Goal: Task Accomplishment & Management: Manage account settings

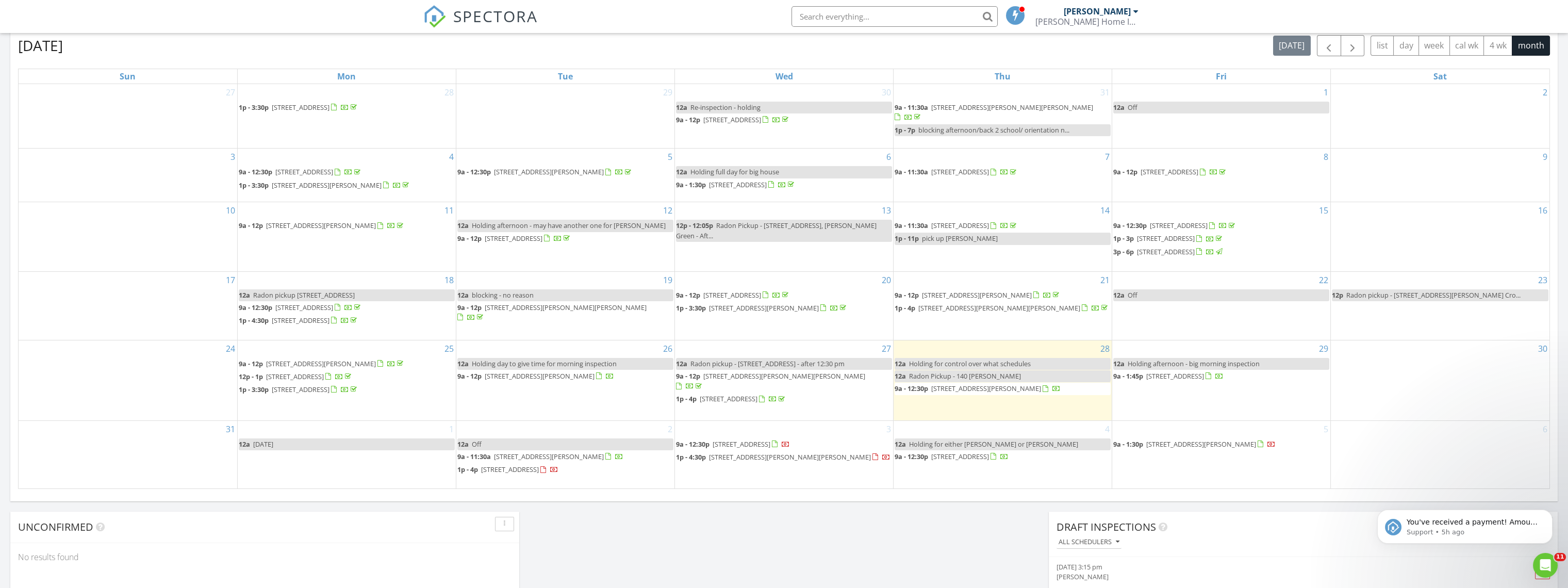
scroll to position [957, 1586]
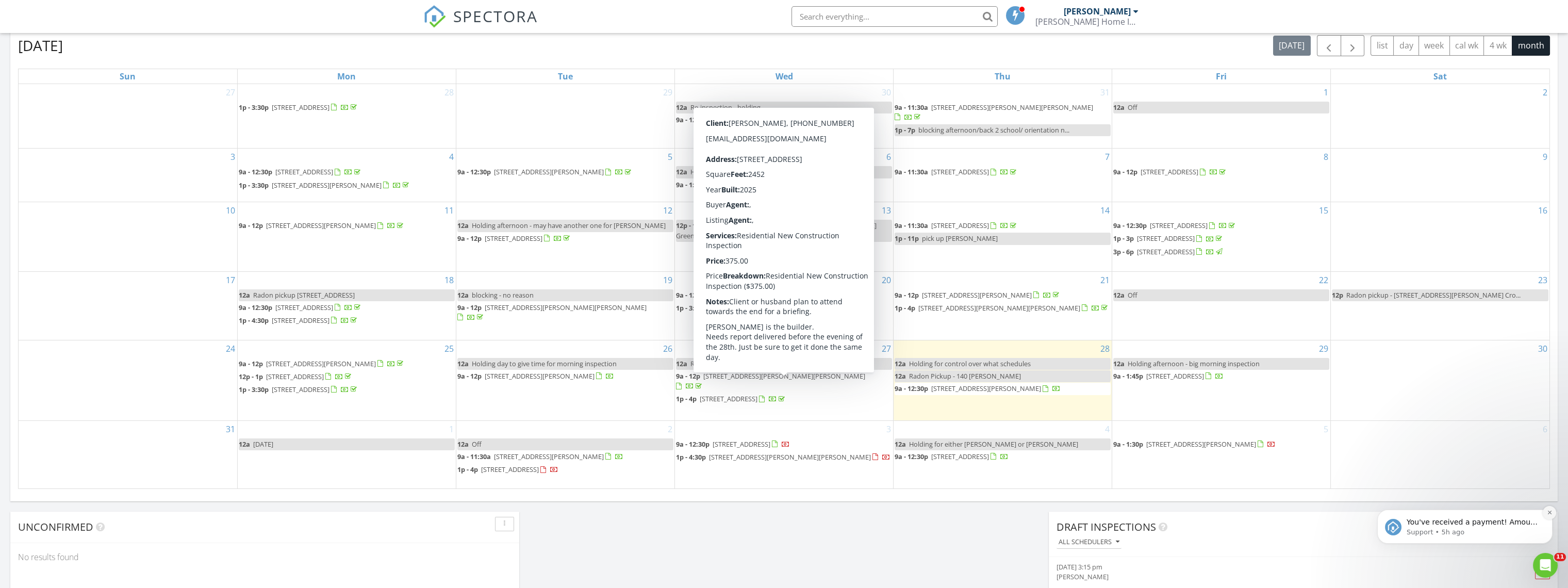
click at [1551, 511] on icon "Dismiss notification" at bounding box center [1549, 512] width 6 height 6
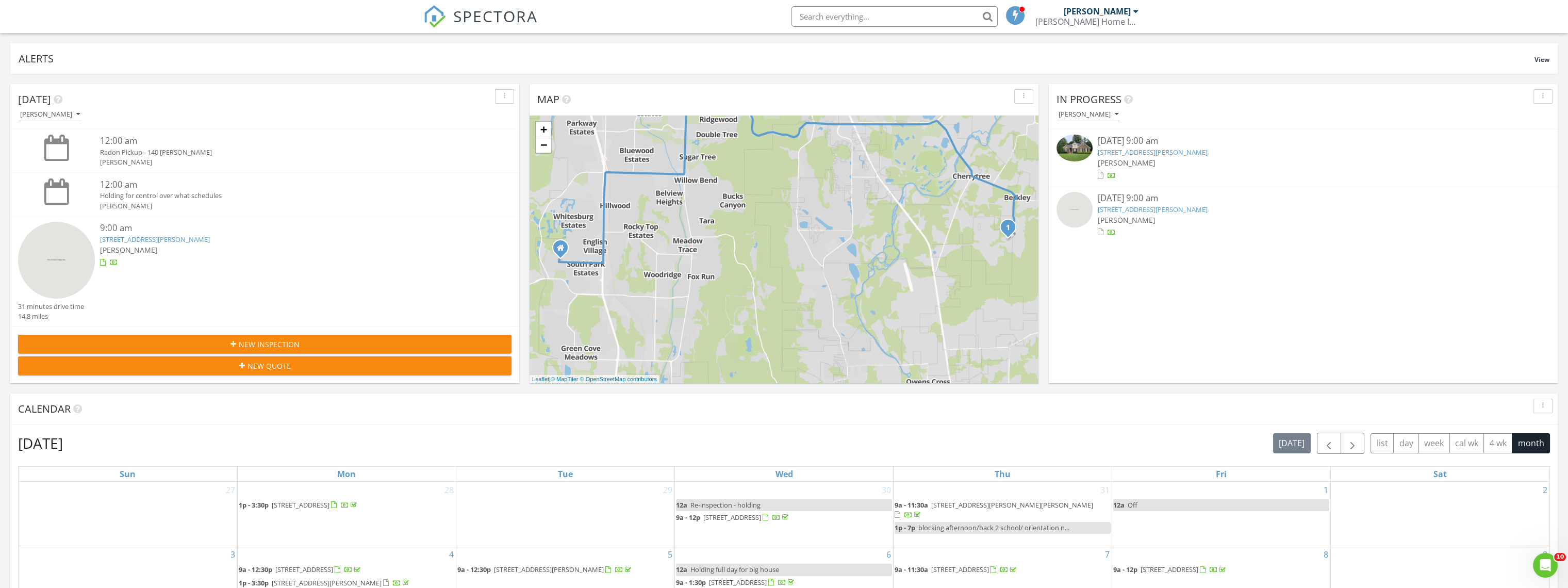
click at [55, 252] on img at bounding box center [56, 260] width 77 height 77
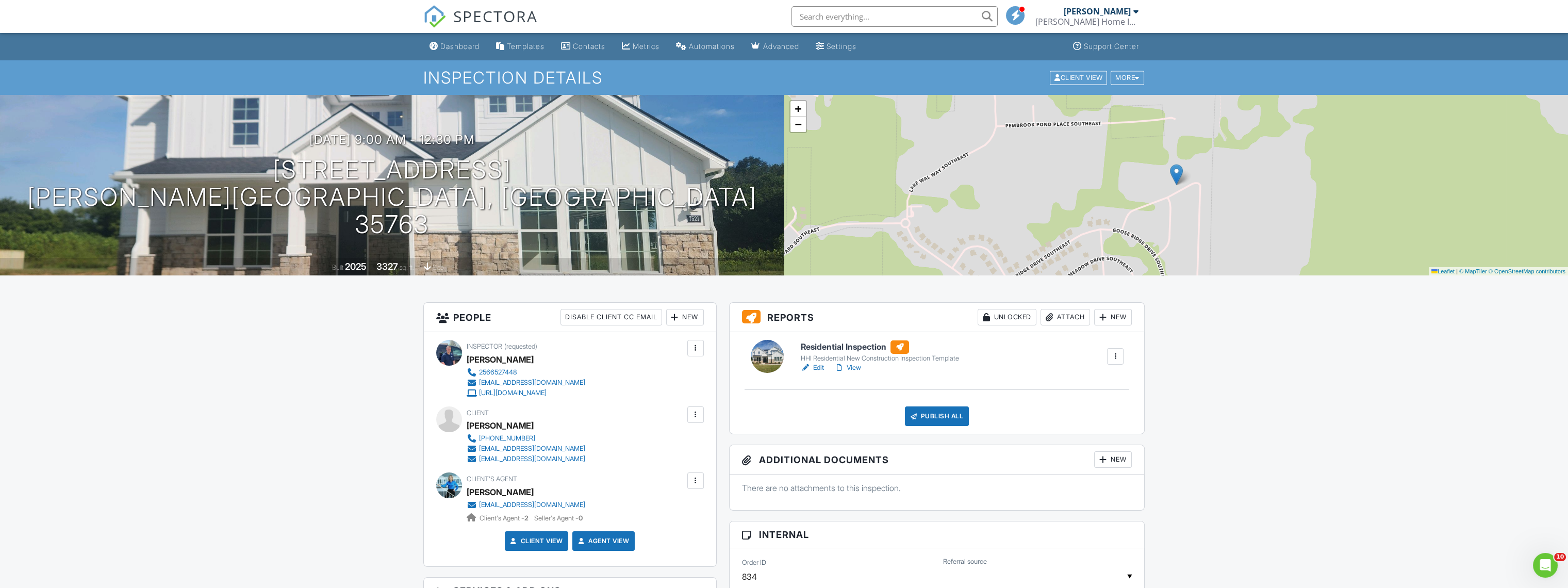
click at [468, 8] on span "SPECTORA" at bounding box center [495, 15] width 84 height 21
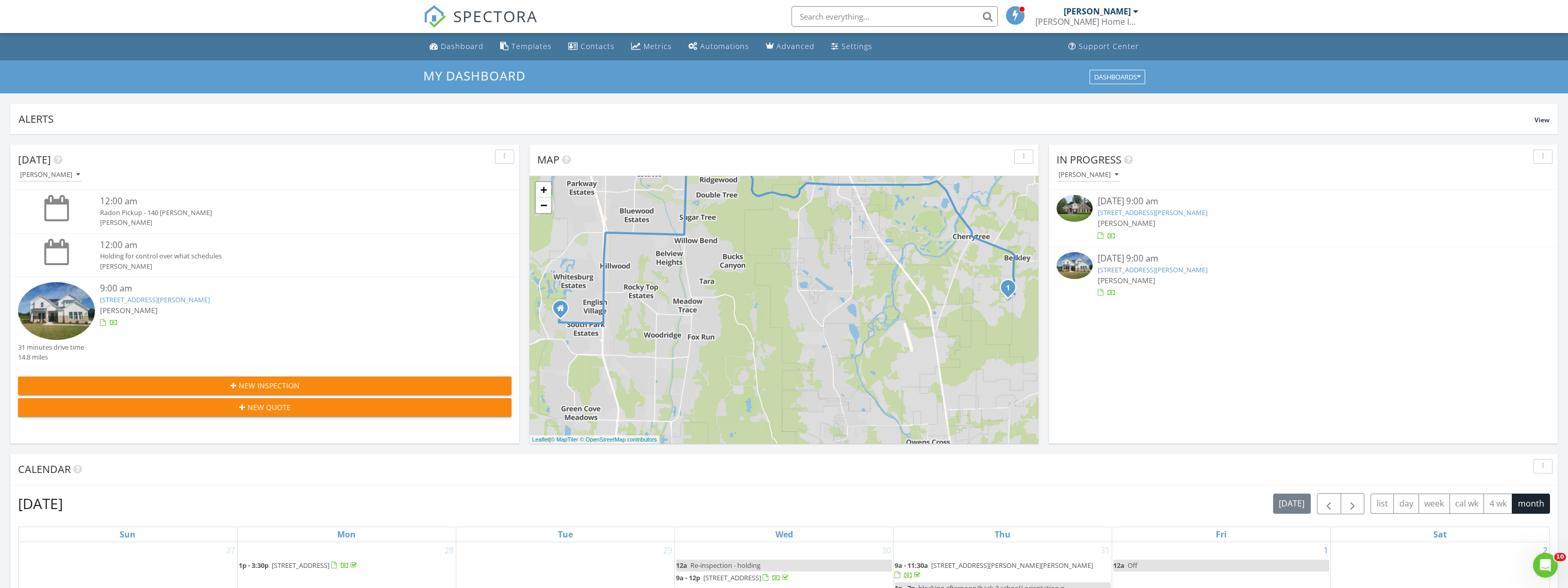
click at [1077, 211] on img at bounding box center [1074, 208] width 36 height 27
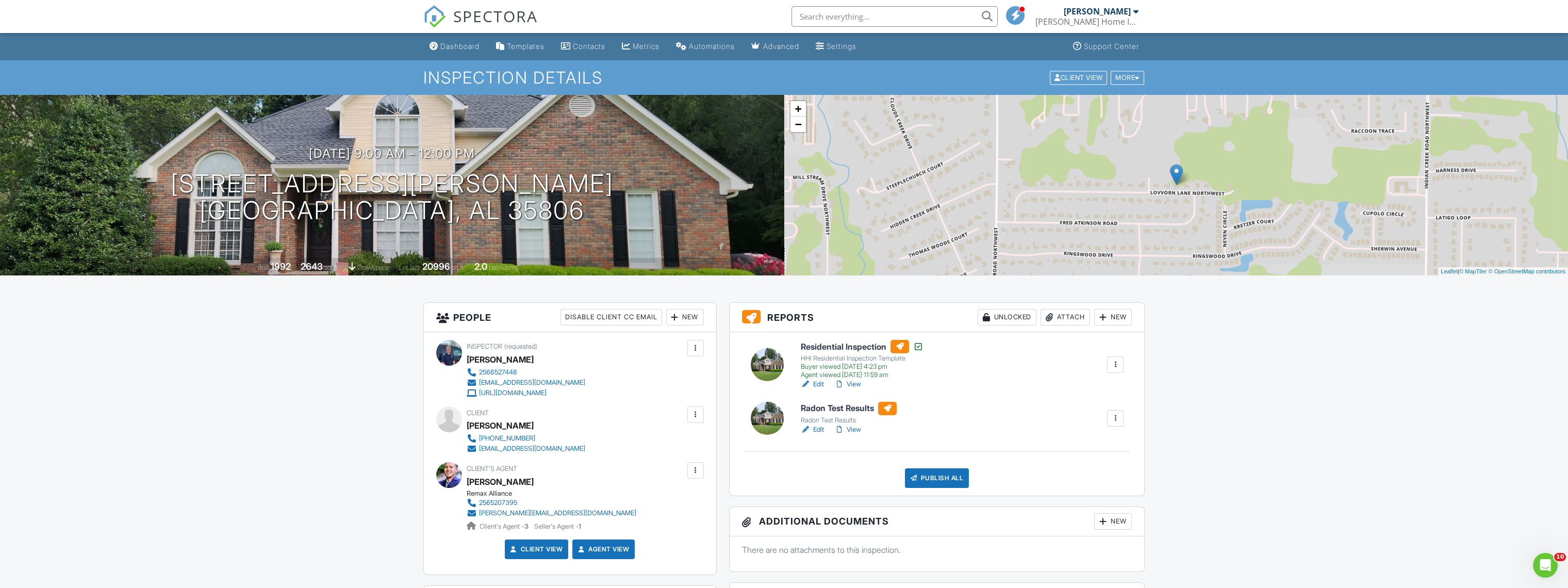
click at [1069, 318] on div "Attach" at bounding box center [1065, 317] width 50 height 17
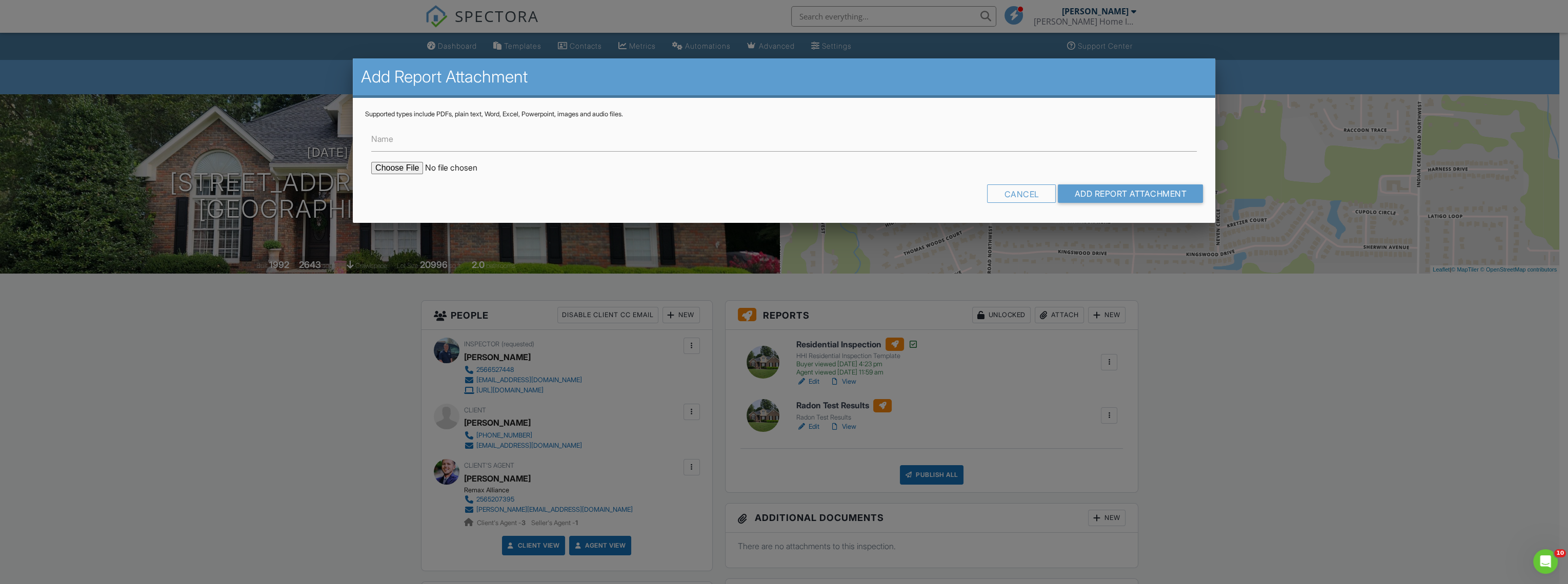
click at [408, 169] on input "file" at bounding box center [458, 168] width 174 height 12
type input "C:\fakepath\140-Lovvorn-Lane-Northwest_RadonReport.pdf"
click at [495, 137] on input "Name" at bounding box center [784, 139] width 825 height 25
type input "Radon"
click at [1185, 186] on input "Add Report Attachment" at bounding box center [1130, 193] width 145 height 18
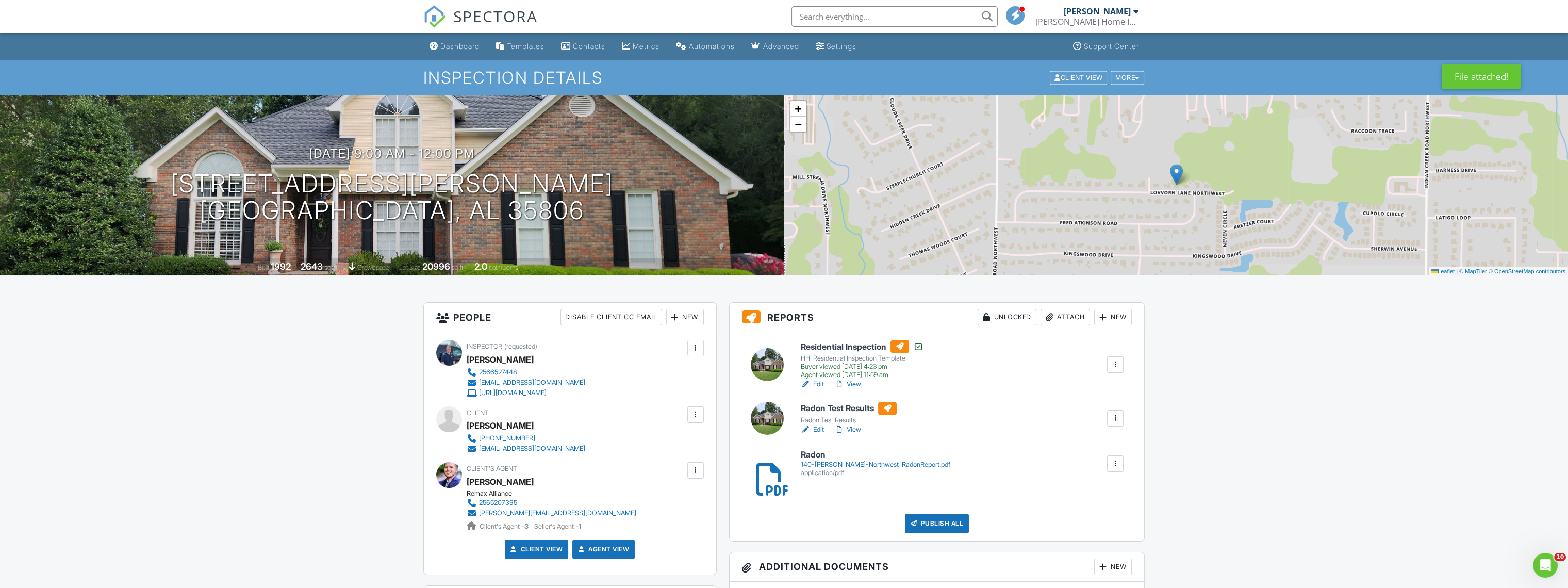
click at [817, 426] on link "Edit" at bounding box center [812, 429] width 23 height 10
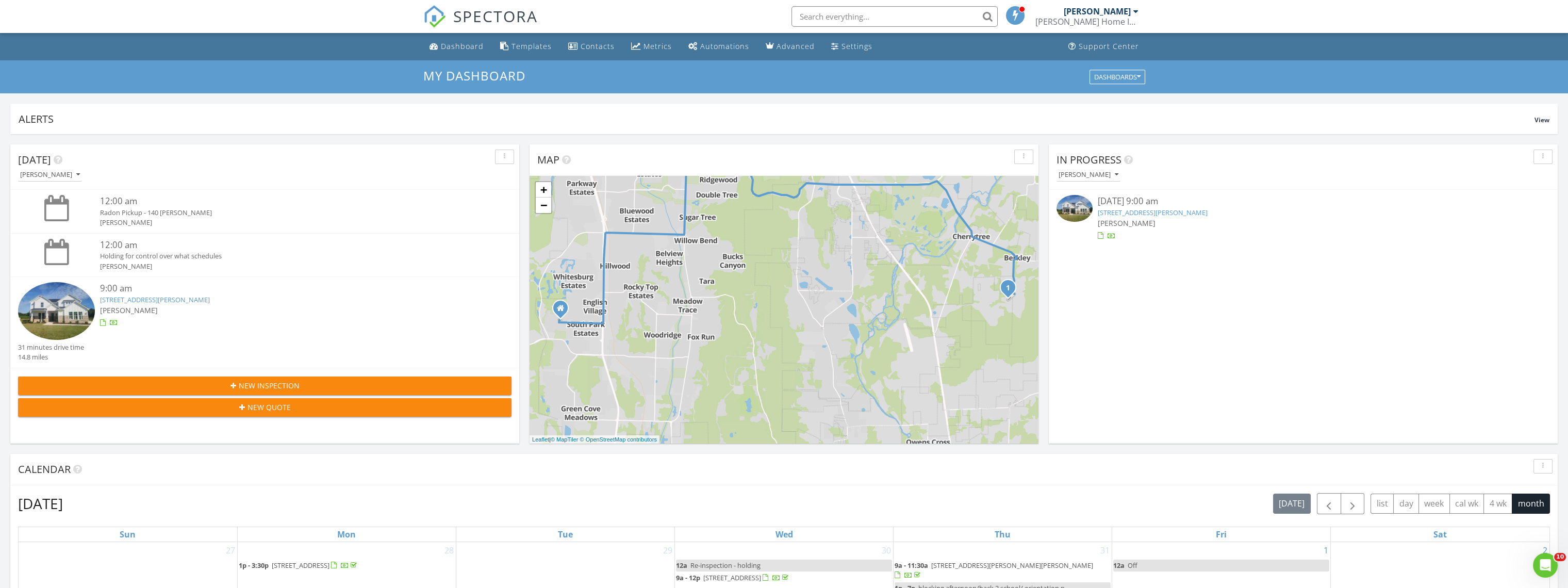
click at [73, 311] on img at bounding box center [56, 311] width 77 height 58
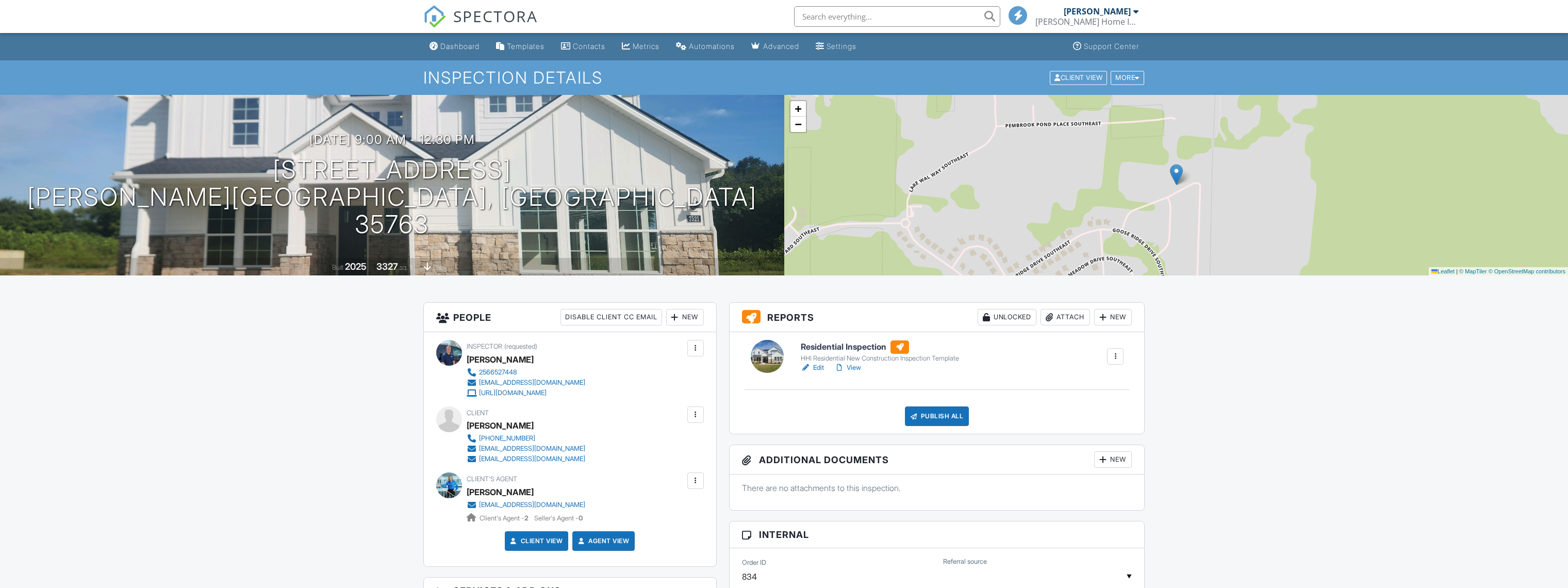
click at [821, 369] on link "Edit" at bounding box center [812, 368] width 23 height 10
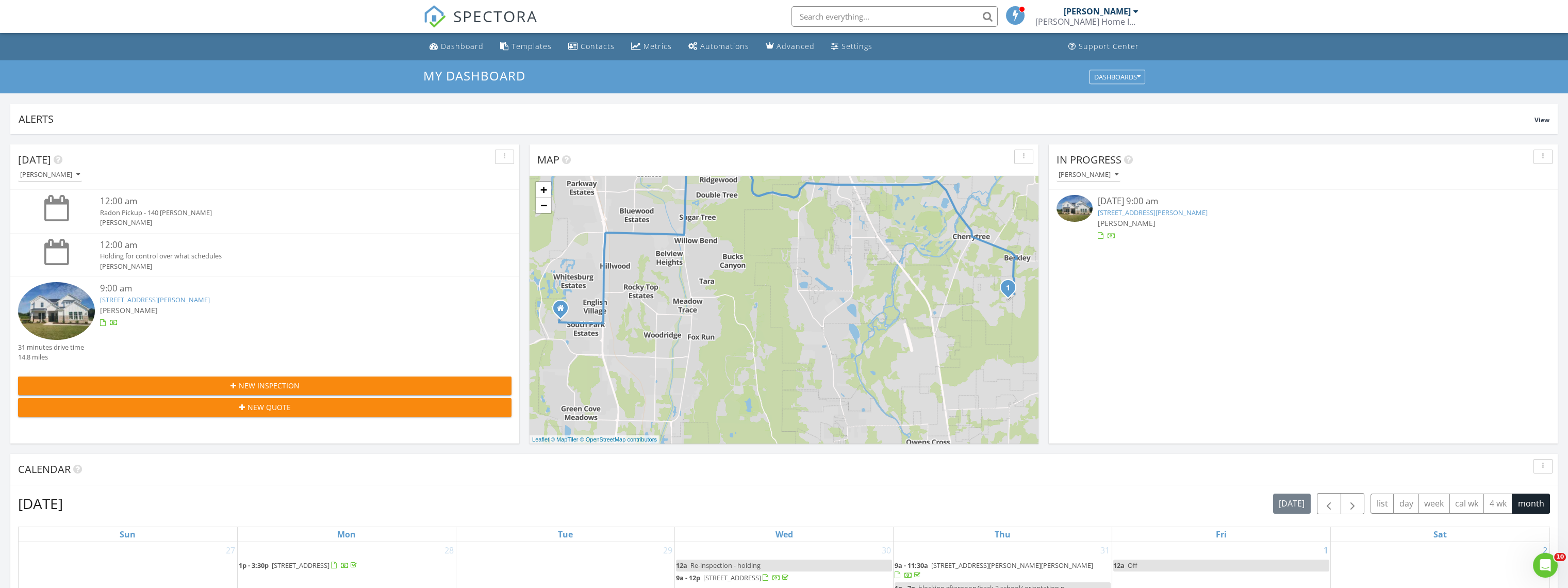
click at [62, 294] on img at bounding box center [56, 311] width 77 height 58
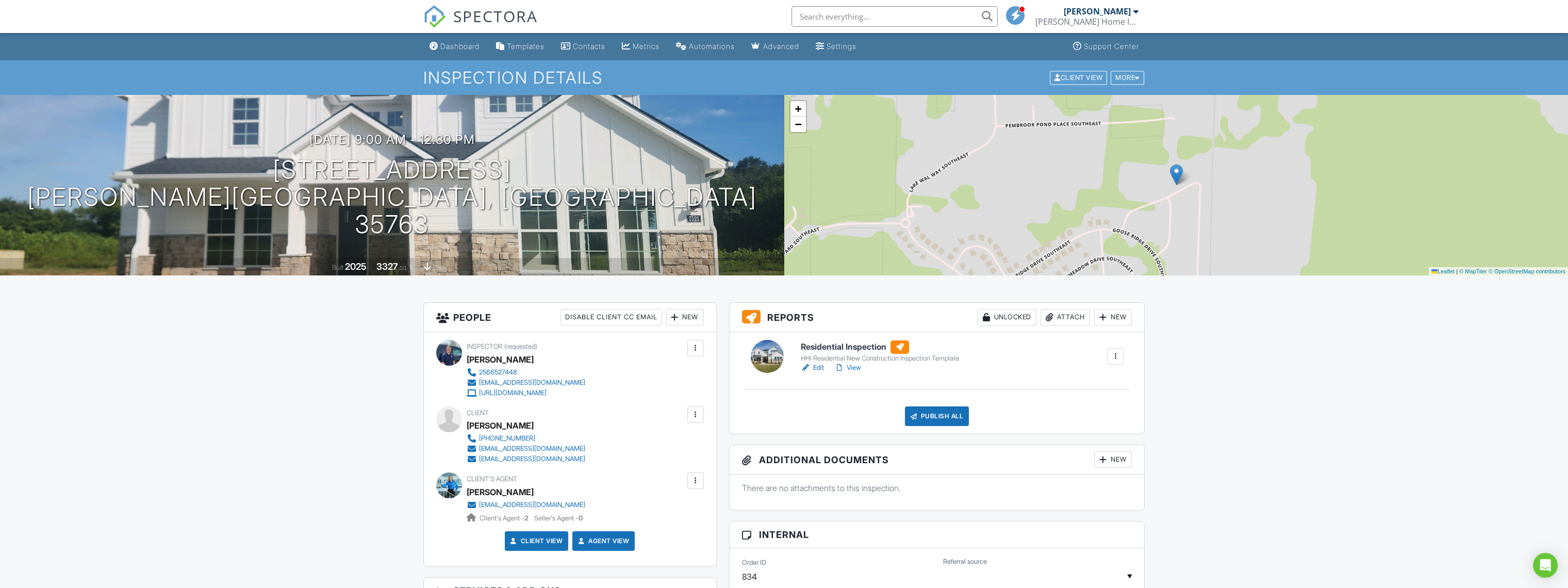
click at [816, 369] on link "Edit" at bounding box center [812, 368] width 23 height 10
